Goal: Check status: Check status

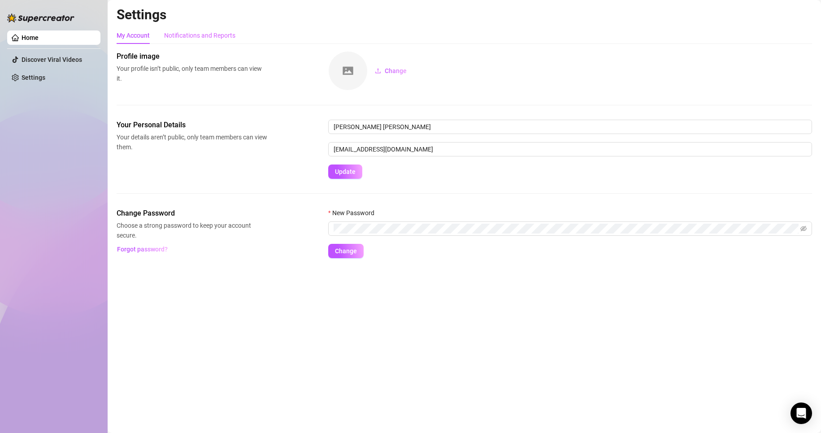
click at [195, 41] on div "Notifications and Reports" at bounding box center [199, 35] width 71 height 17
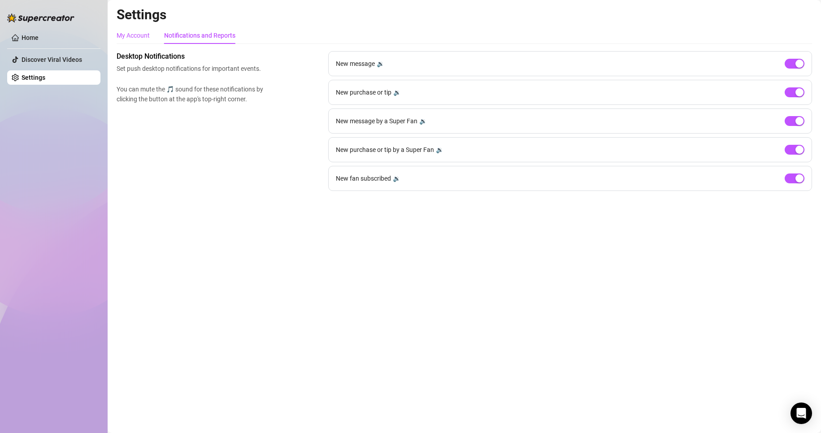
click at [131, 38] on div "My Account" at bounding box center [133, 35] width 33 height 10
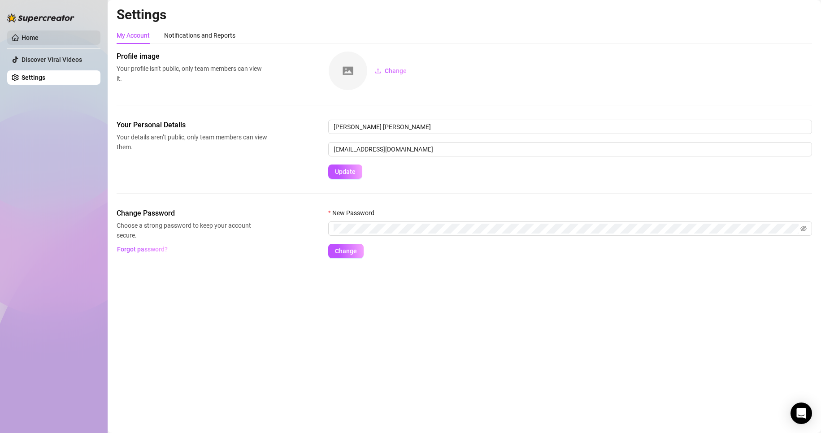
click at [32, 41] on link "Home" at bounding box center [30, 37] width 17 height 7
click at [31, 36] on link "Home" at bounding box center [30, 37] width 17 height 7
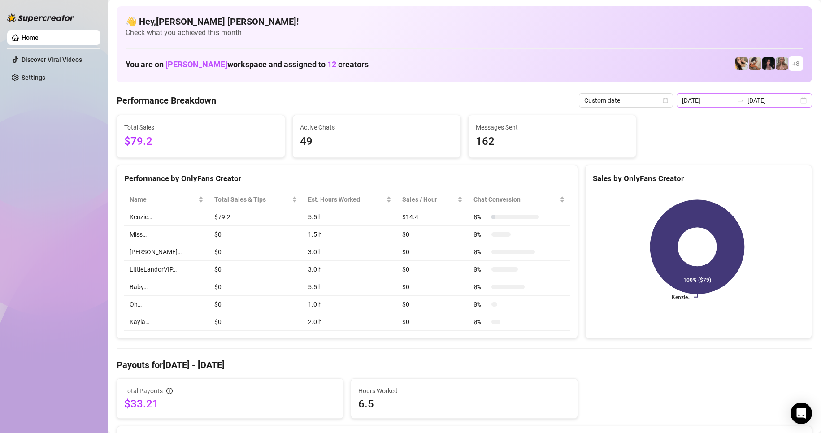
click at [798, 103] on div "[DATE] [DATE]" at bounding box center [743, 100] width 135 height 14
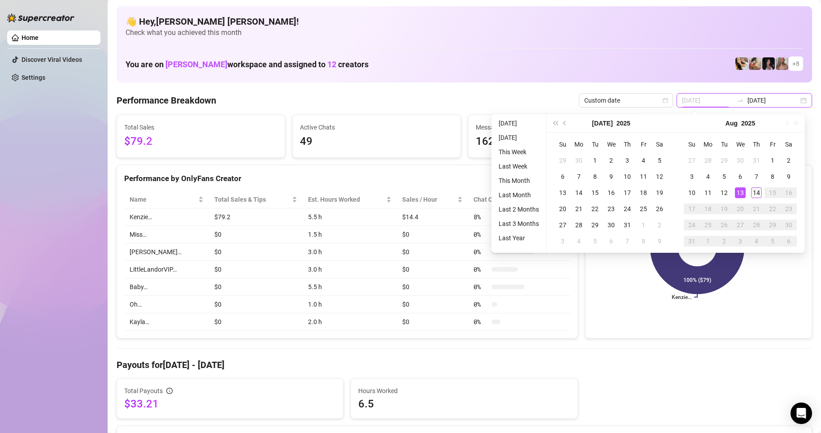
type input "[DATE]"
click at [754, 192] on div "14" at bounding box center [756, 192] width 11 height 11
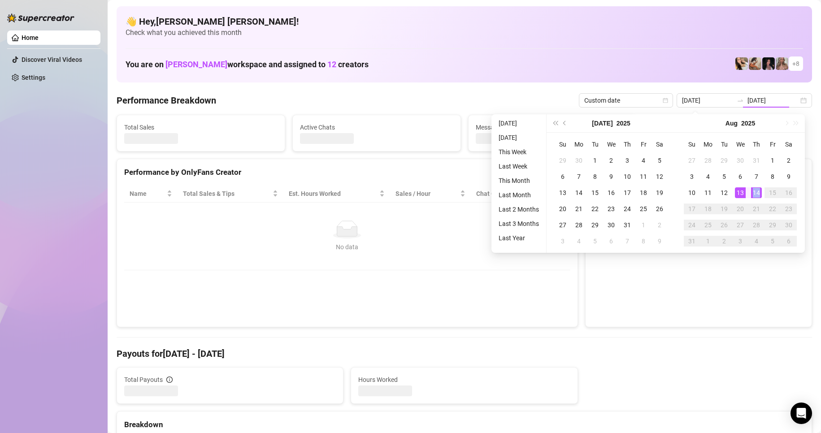
type input "[DATE]"
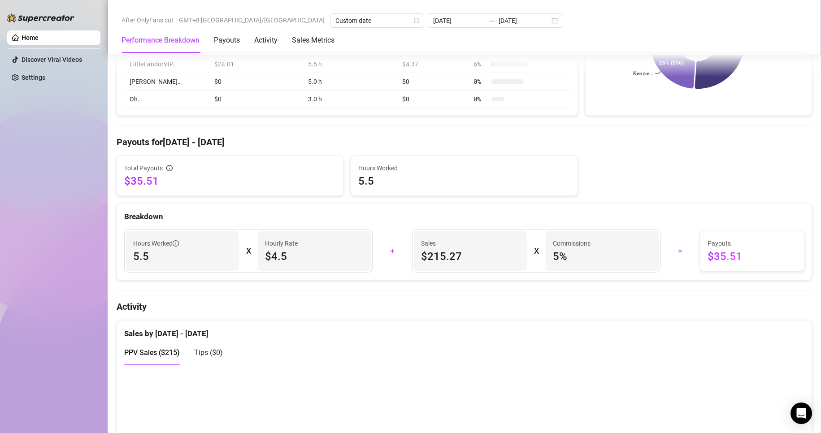
scroll to position [269, 0]
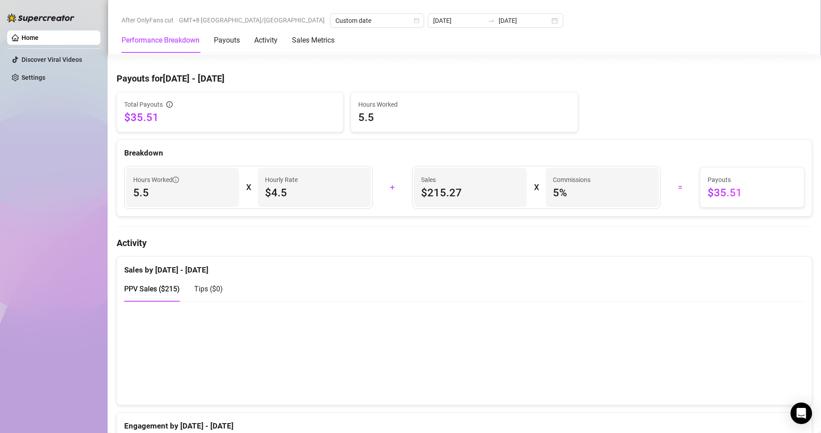
click at [200, 290] on span "Tips ( $0 )" at bounding box center [208, 289] width 29 height 9
click at [162, 293] on span "PPV Sales ( $215 )" at bounding box center [152, 289] width 56 height 9
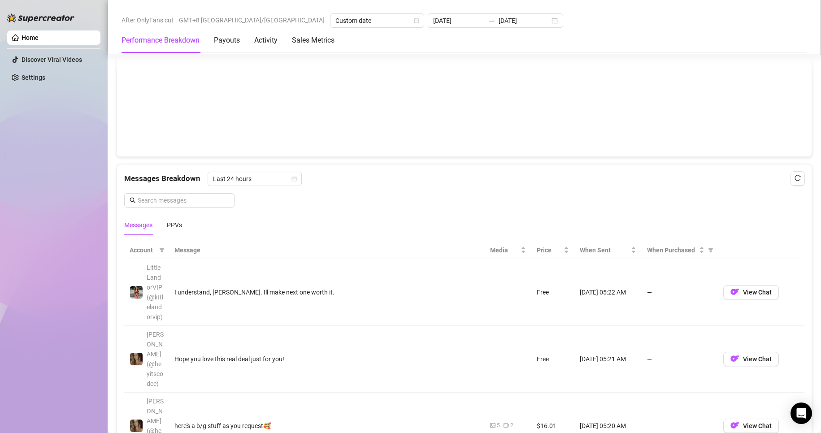
scroll to position [672, 0]
click at [706, 255] on span "When Purchased" at bounding box center [710, 250] width 9 height 13
click at [650, 287] on input "radio" at bounding box center [651, 286] width 4 height 6
radio input "true"
click at [695, 314] on span "OK" at bounding box center [695, 317] width 9 height 7
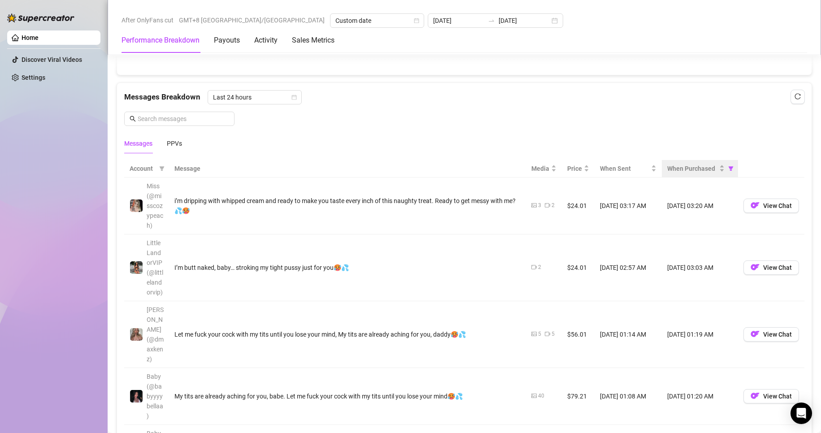
scroll to position [762, 0]
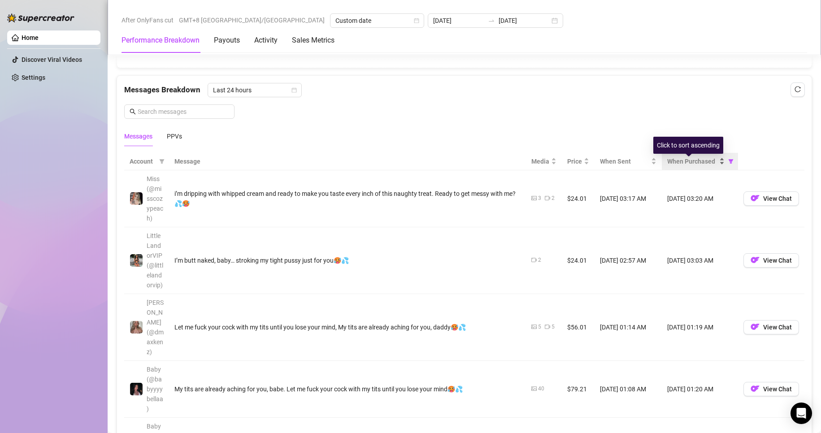
click at [713, 166] on div "When Purchased" at bounding box center [695, 161] width 57 height 10
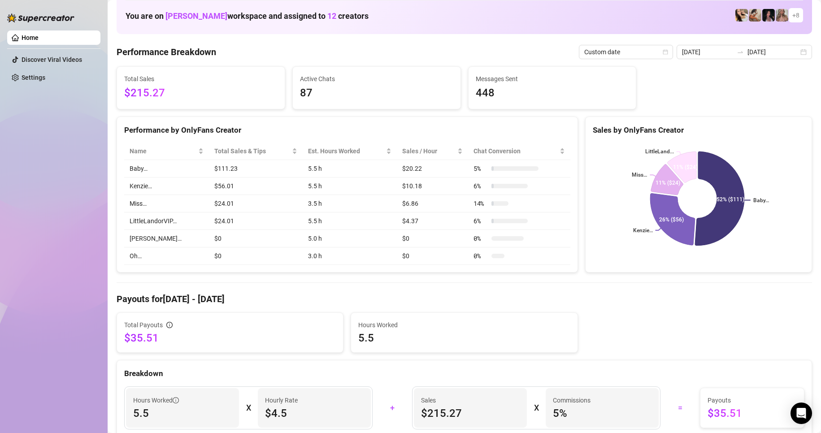
scroll to position [0, 0]
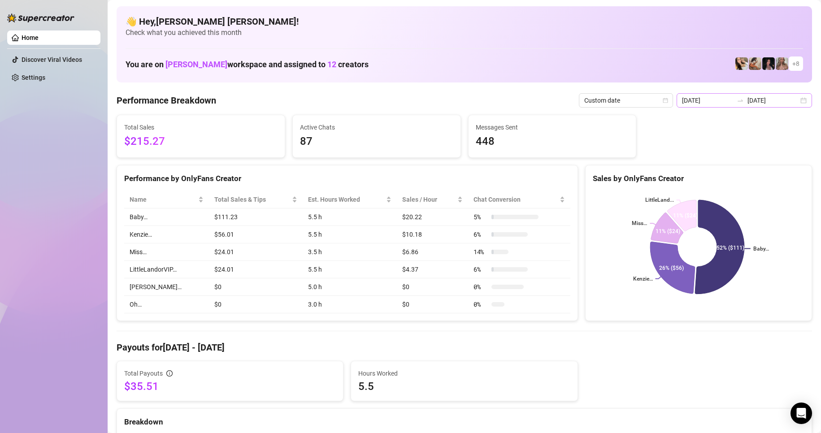
click at [794, 100] on div "[DATE] [DATE]" at bounding box center [743, 100] width 135 height 14
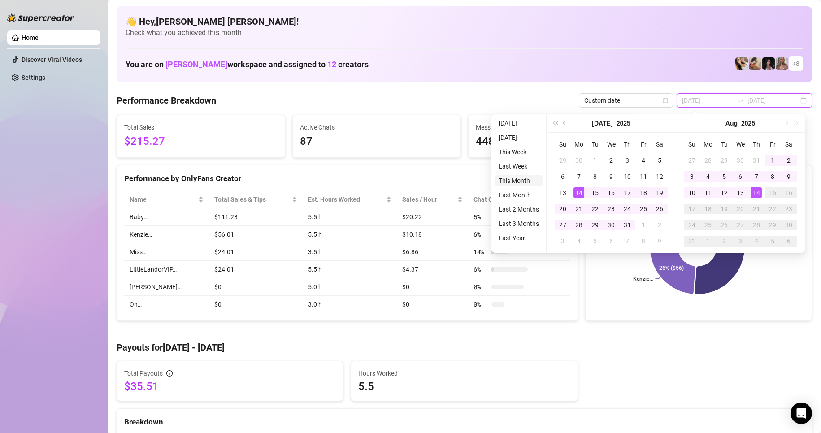
type input "[DATE]"
click at [517, 182] on li "This Month" at bounding box center [519, 180] width 48 height 11
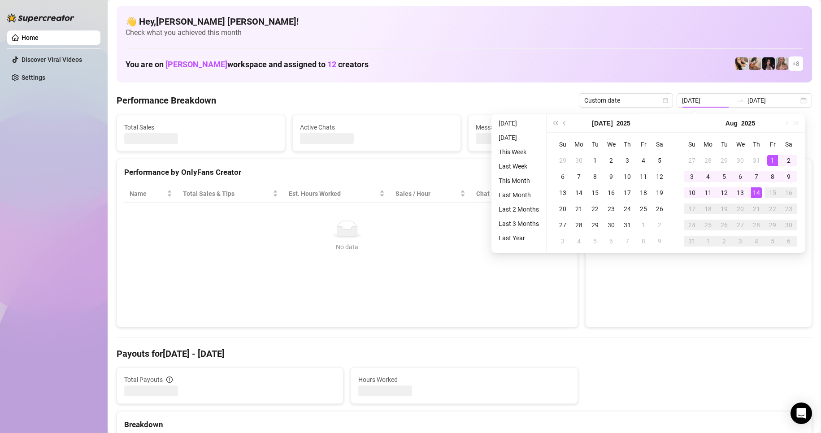
type input "[DATE]"
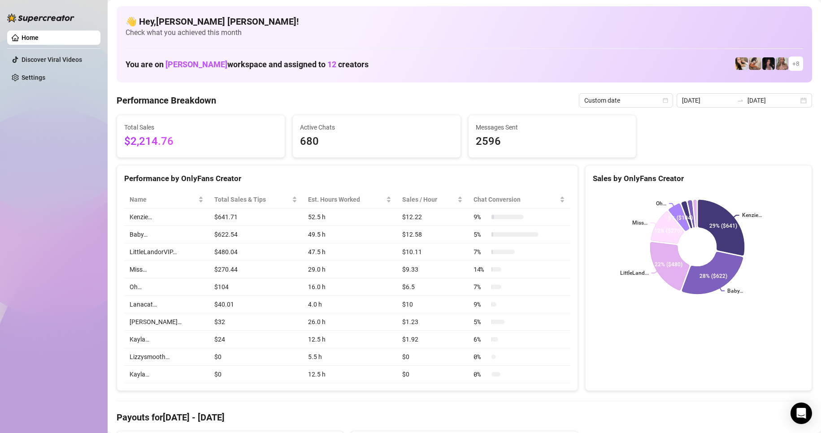
click at [796, 102] on div "[DATE] [DATE]" at bounding box center [743, 100] width 135 height 14
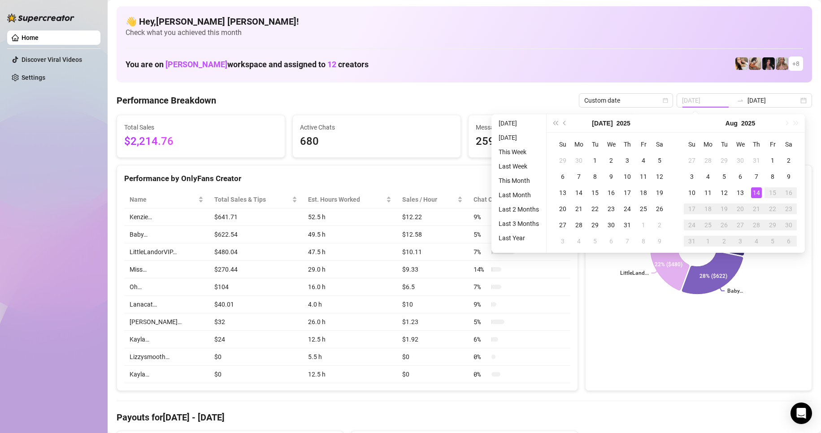
click at [754, 195] on div "14" at bounding box center [756, 192] width 11 height 11
click at [756, 194] on rect at bounding box center [697, 247] width 209 height 112
type input "[DATE]"
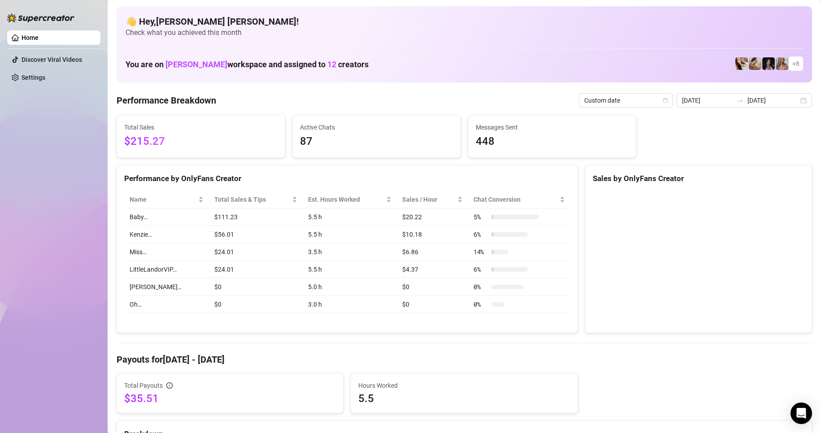
type input "[DATE]"
